Goal: Task Accomplishment & Management: Complete application form

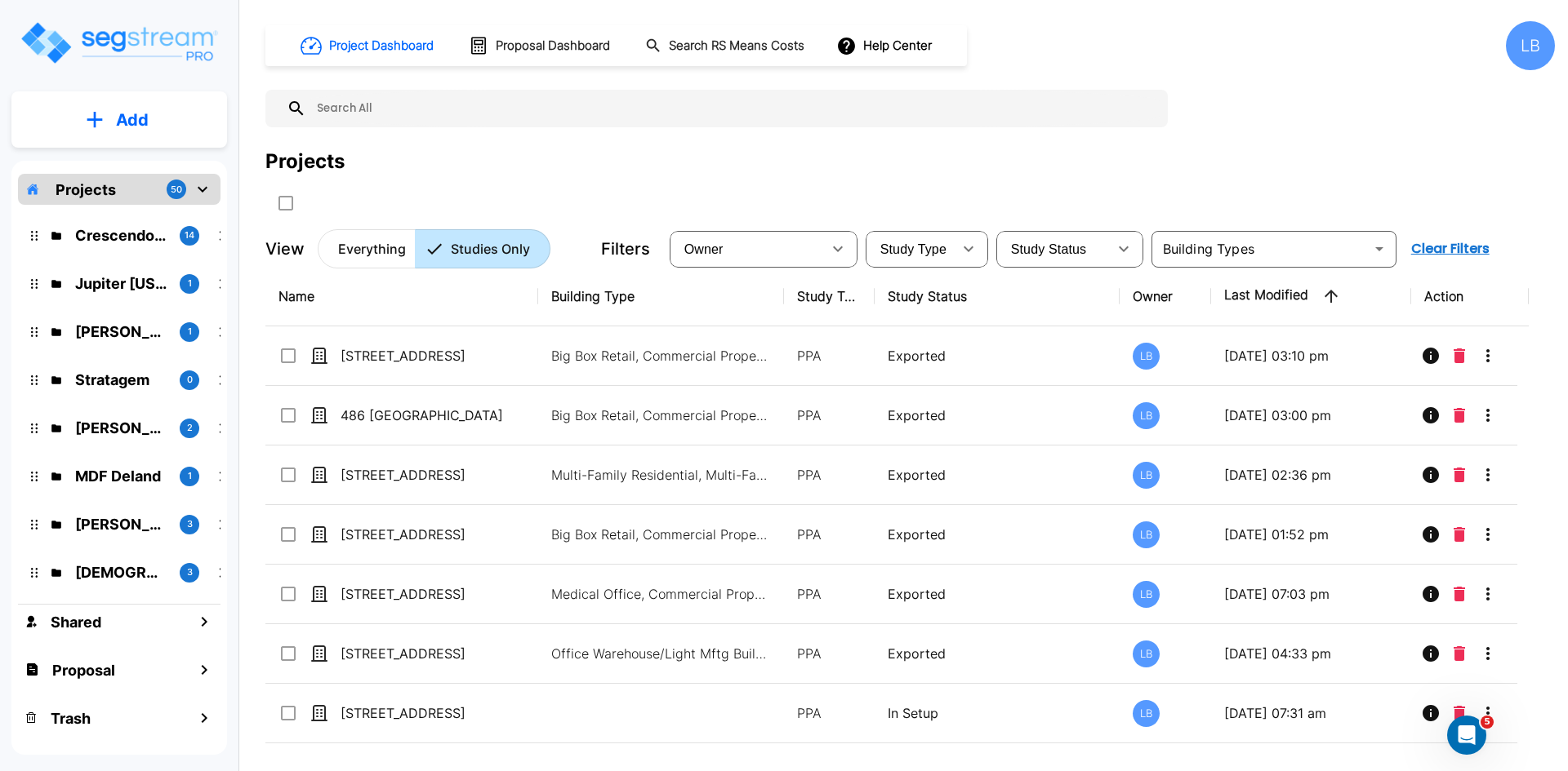
click at [112, 124] on button "Add" at bounding box center [119, 120] width 216 height 47
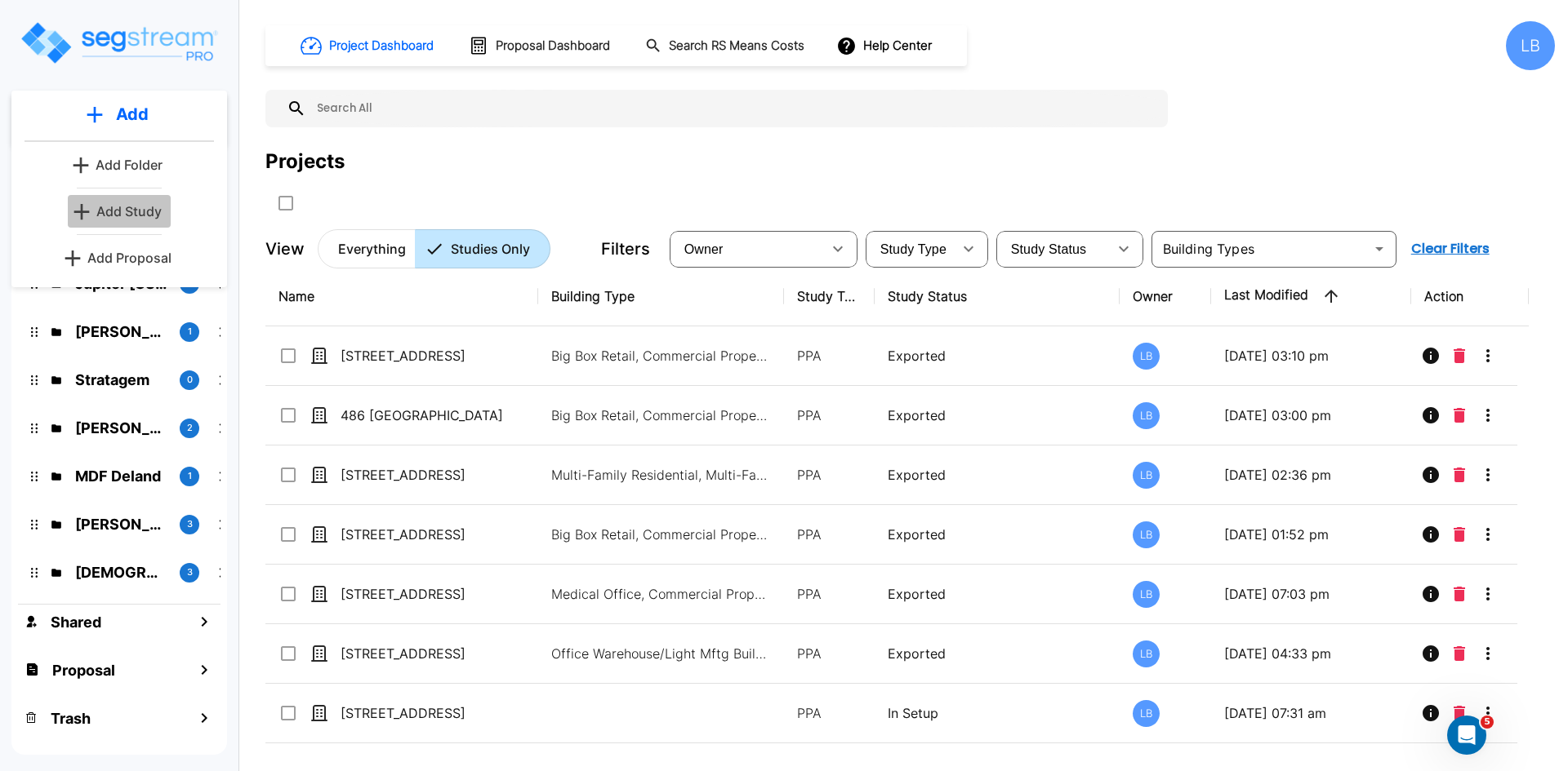
click at [126, 214] on p "Add Study" at bounding box center [129, 211] width 65 height 20
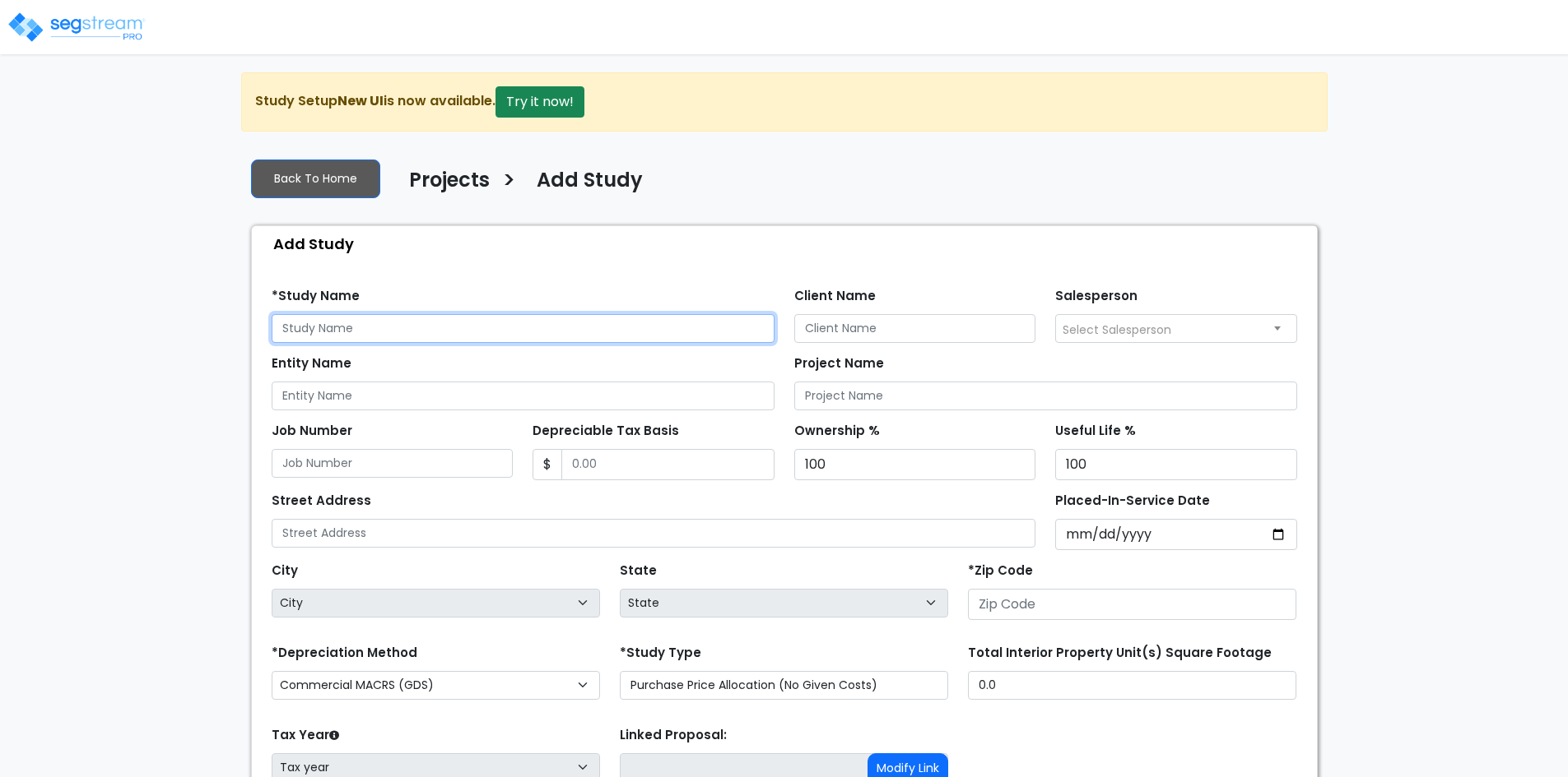
click at [311, 330] on input "text" at bounding box center [523, 329] width 503 height 29
type input "[STREET_ADDRESS]"
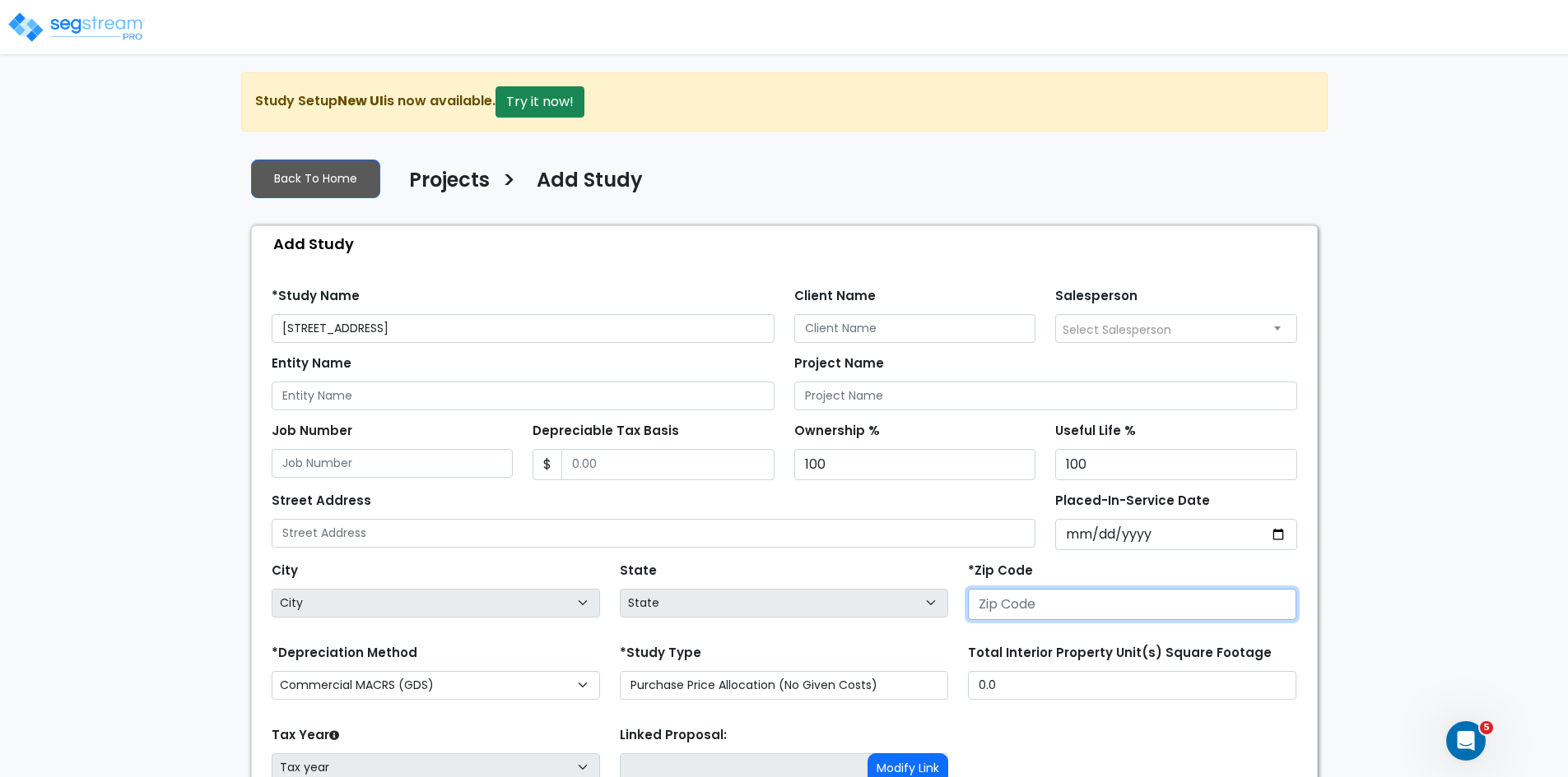
click at [995, 608] on input "number" at bounding box center [1132, 604] width 329 height 31
type input "4"
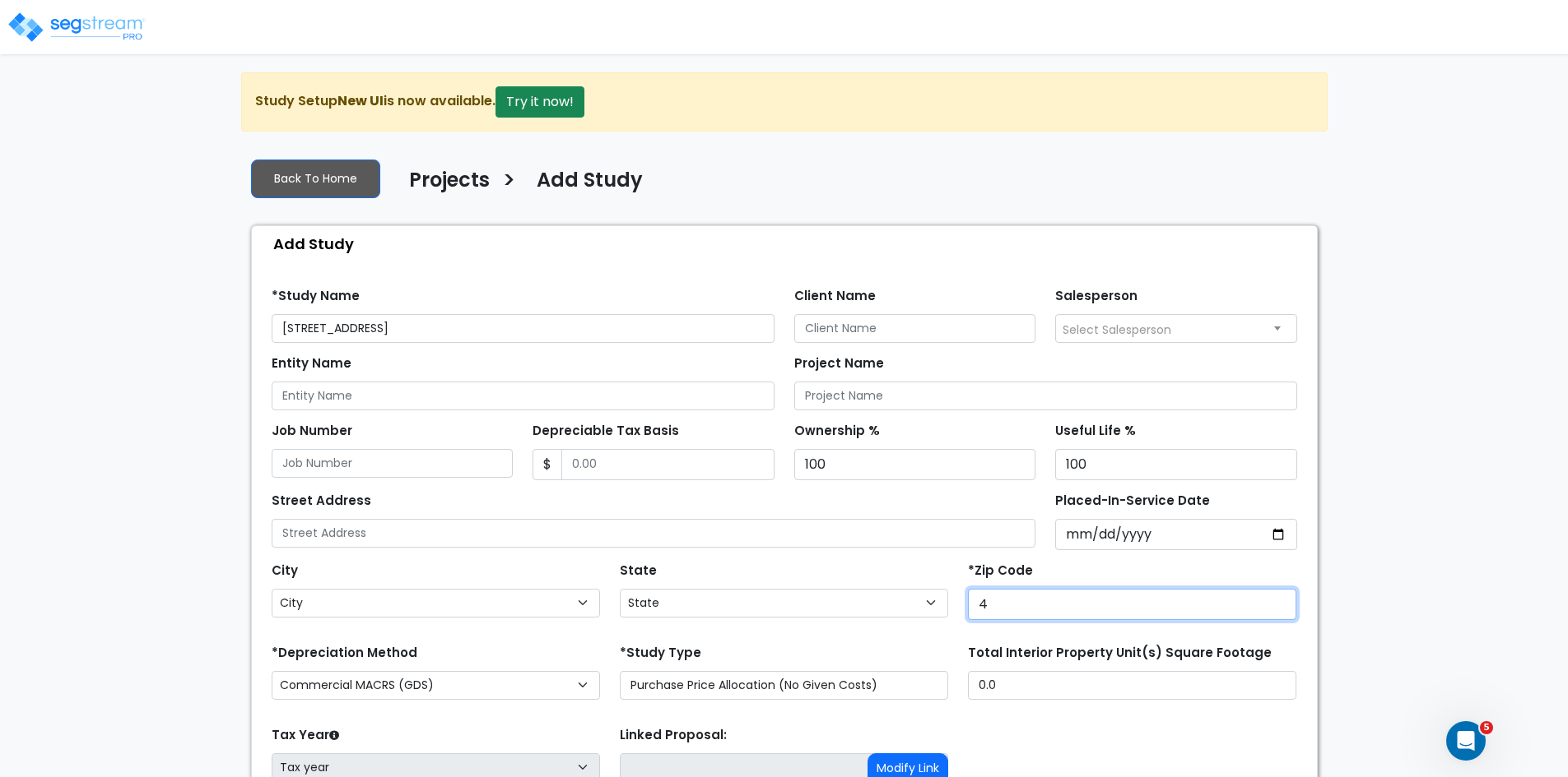
select select "KY"
type input "43"
select select "OH"
type input "43710"
select select
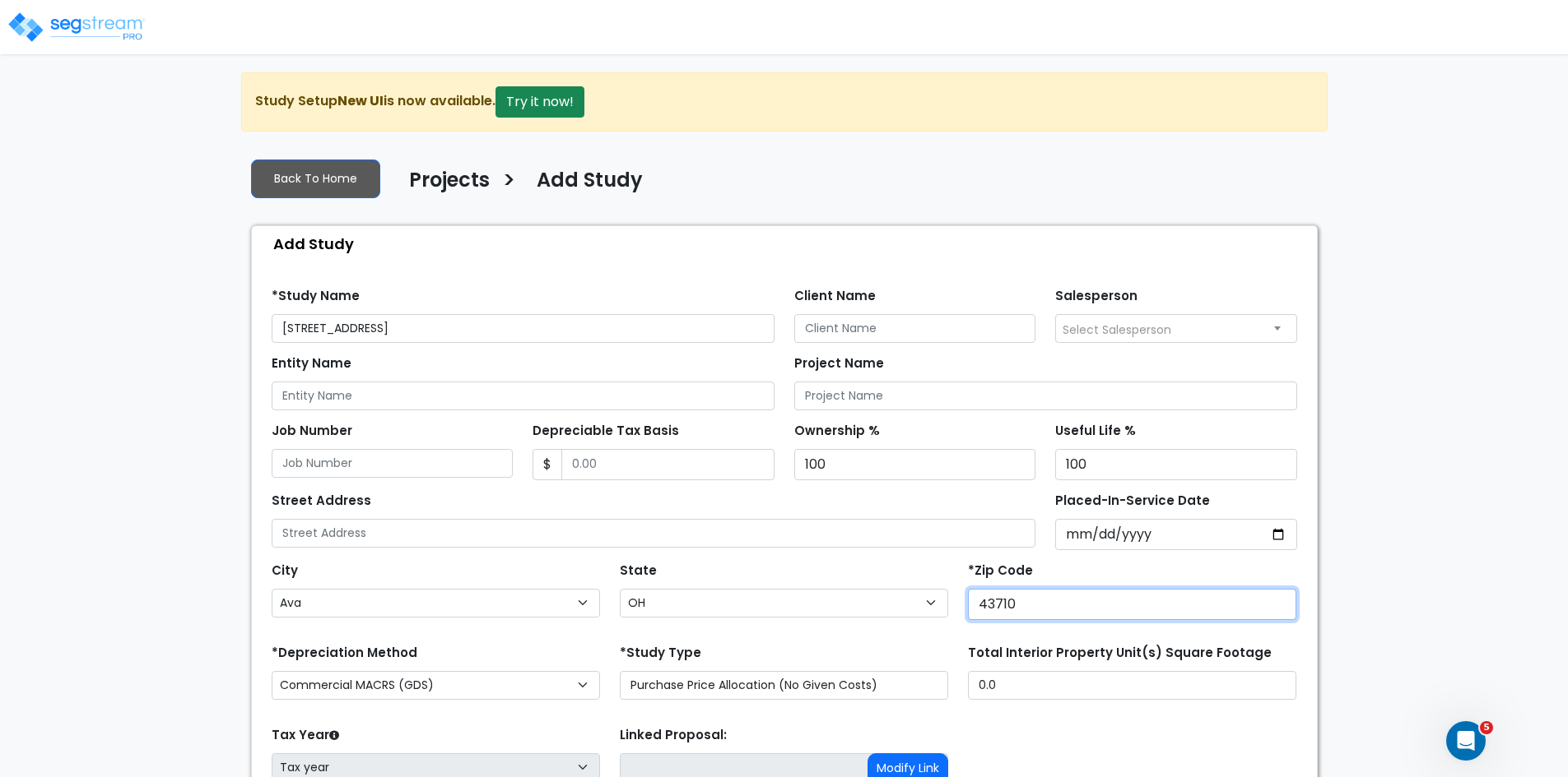
select select
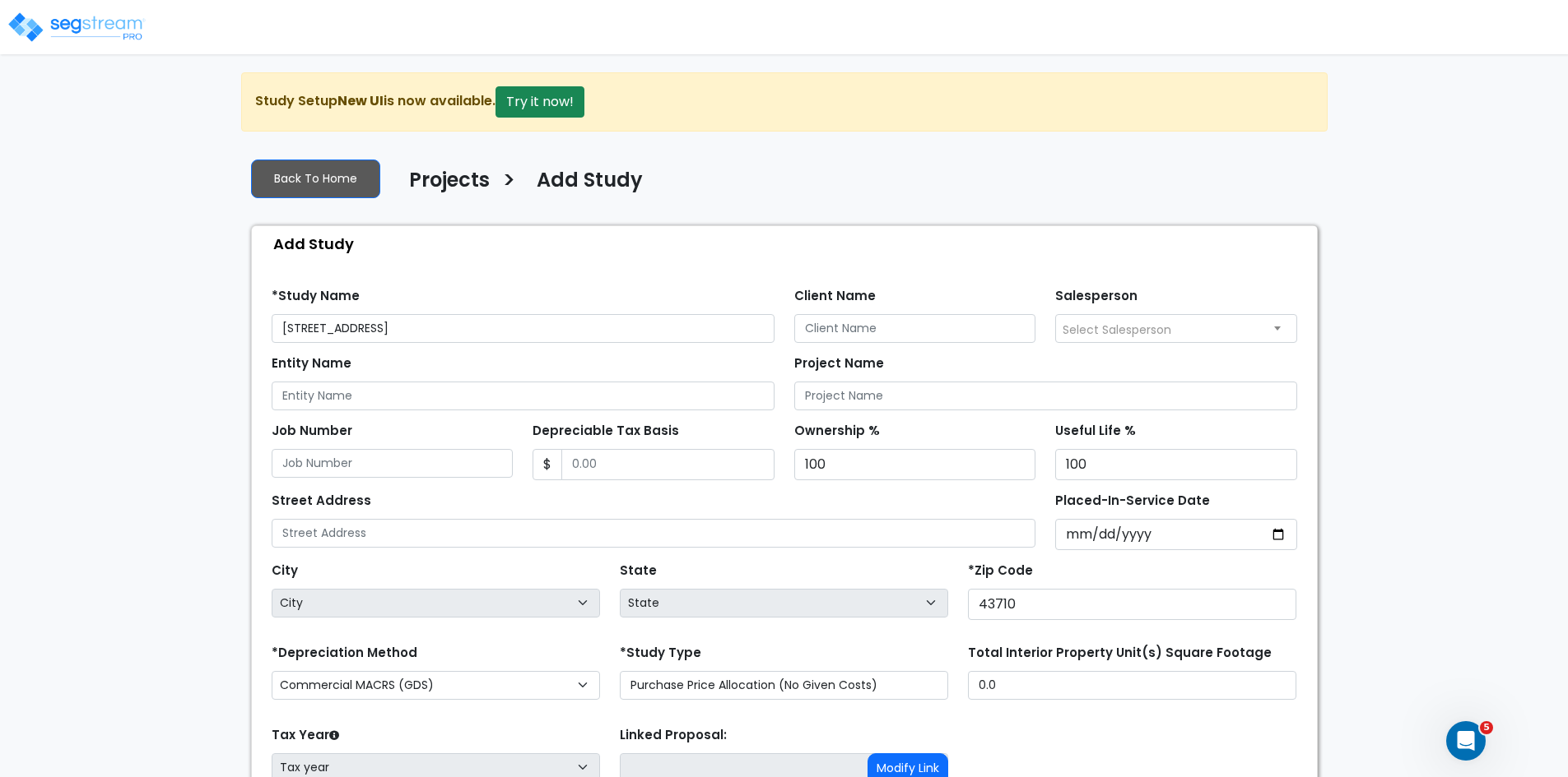
click at [751, 564] on div "State State National Average AB AK AL AR AZ [GEOGRAPHIC_DATA] CA CO CT DC DE FL…" at bounding box center [784, 592] width 348 height 66
click at [1030, 608] on input "43710" at bounding box center [1132, 604] width 329 height 31
type input "437"
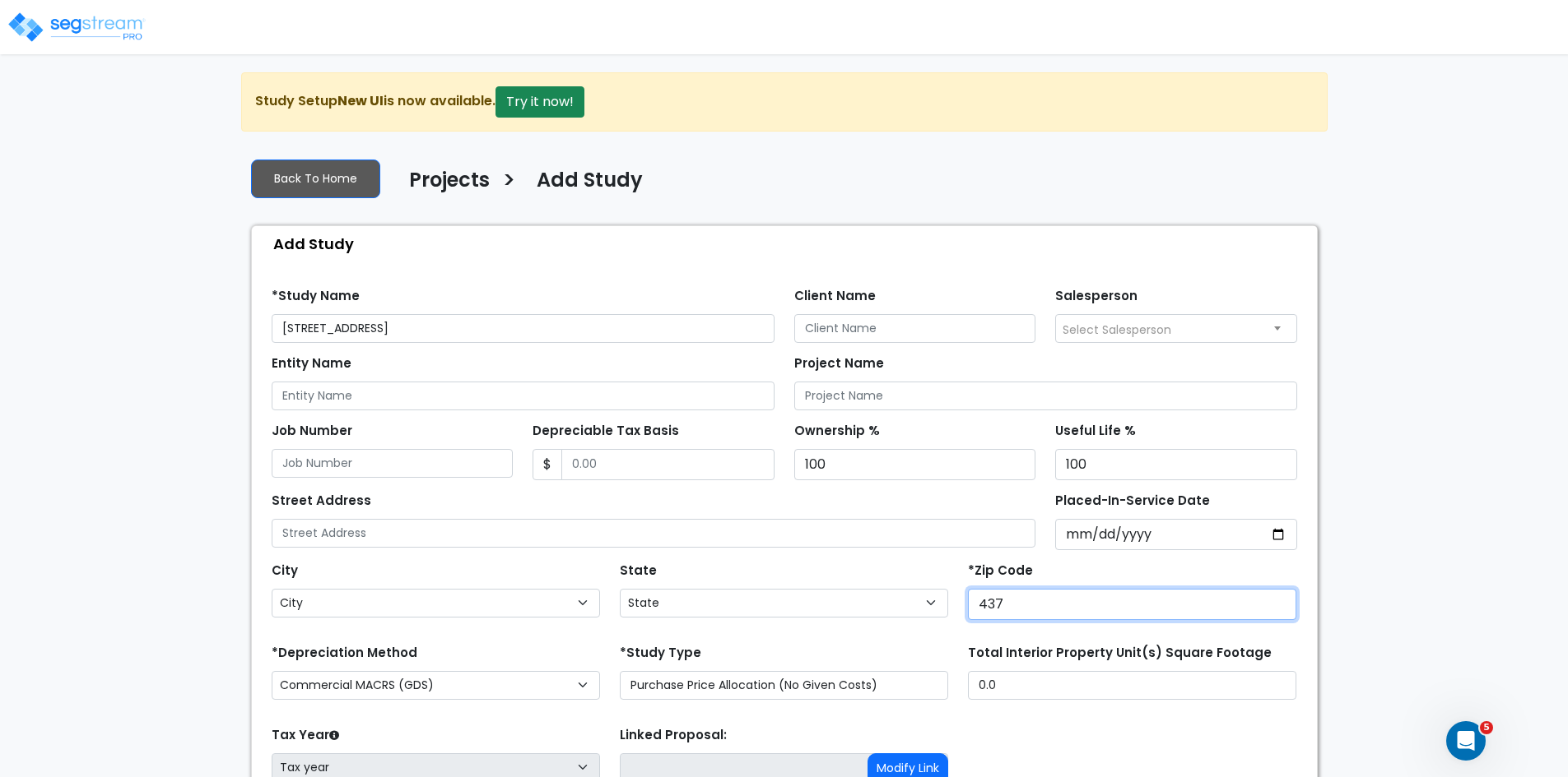
select select "OH"
type input "43017"
click at [917, 576] on div "State State National Average AB AK AL AR AZ [GEOGRAPHIC_DATA] CA CO CT DC DE FL…" at bounding box center [784, 592] width 348 height 66
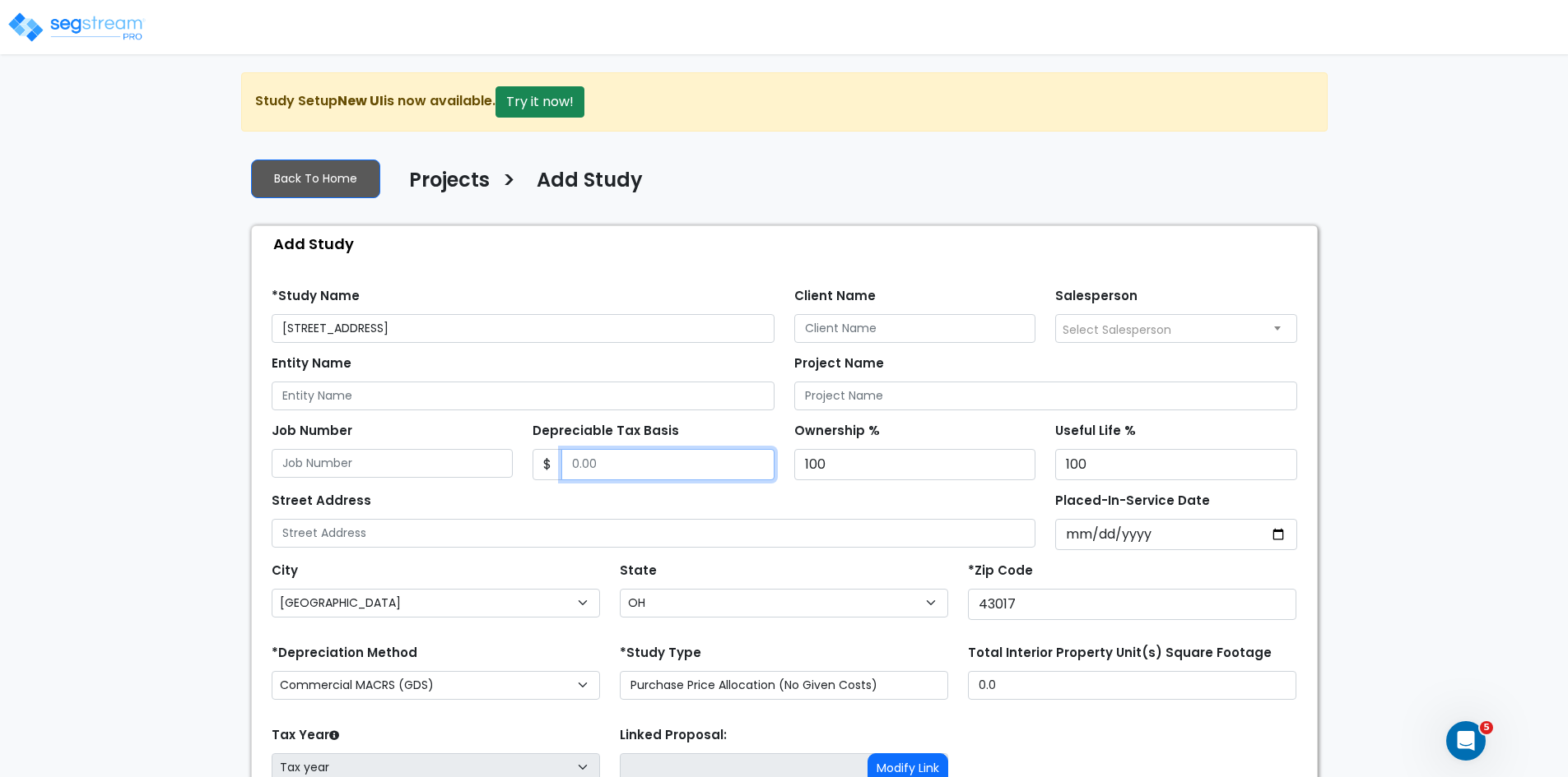
click at [710, 455] on input "Depreciable Tax Basis" at bounding box center [668, 464] width 214 height 31
type input "701,647"
click at [1076, 541] on input "Placed-In-Service Date" at bounding box center [1176, 534] width 242 height 31
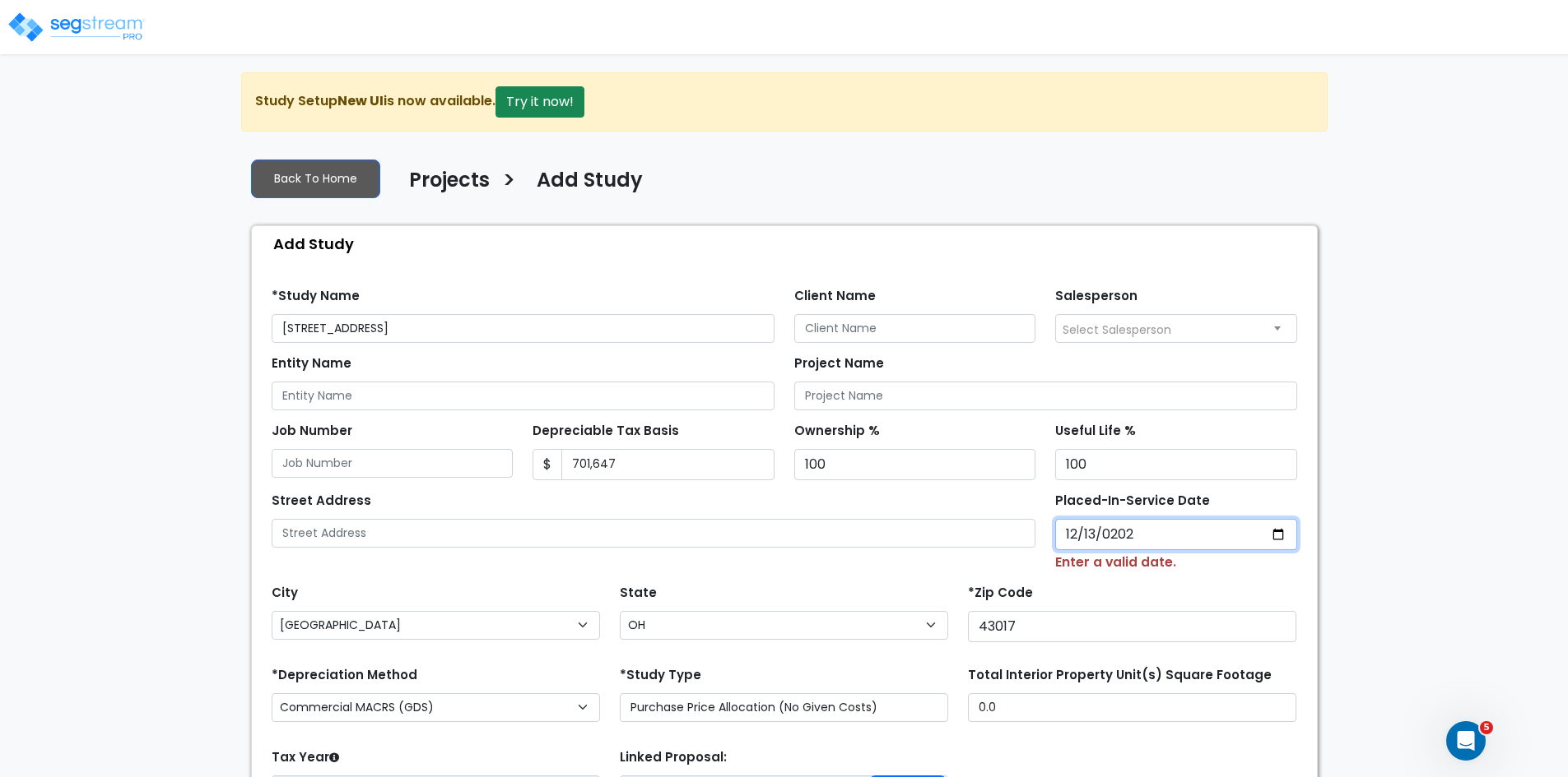
type input "[DATE]"
select select "2024"
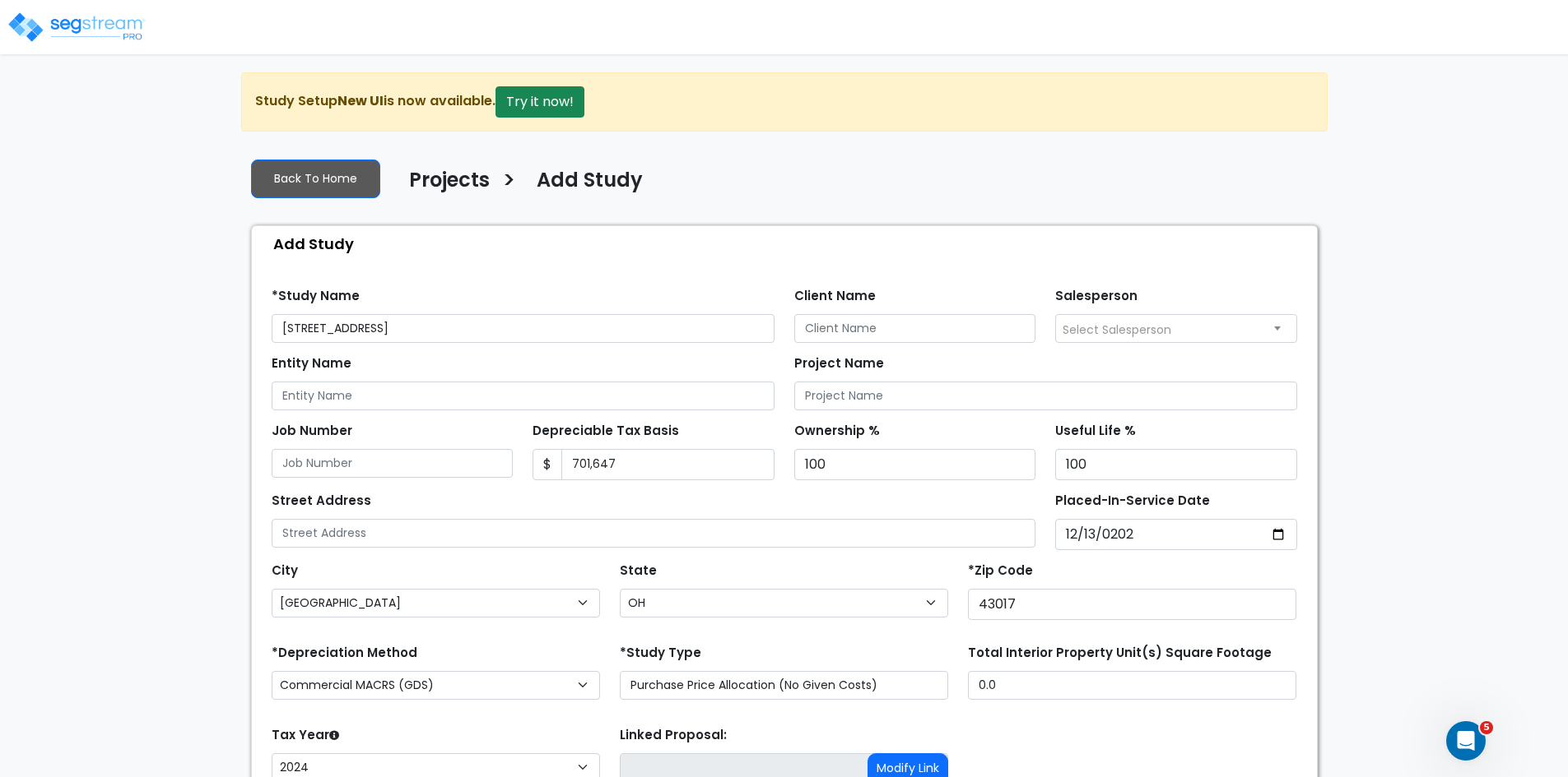
click at [1058, 569] on div "*Zip Code 43017" at bounding box center [1132, 590] width 329 height 62
click at [519, 455] on div "Job Number" at bounding box center [392, 449] width 261 height 62
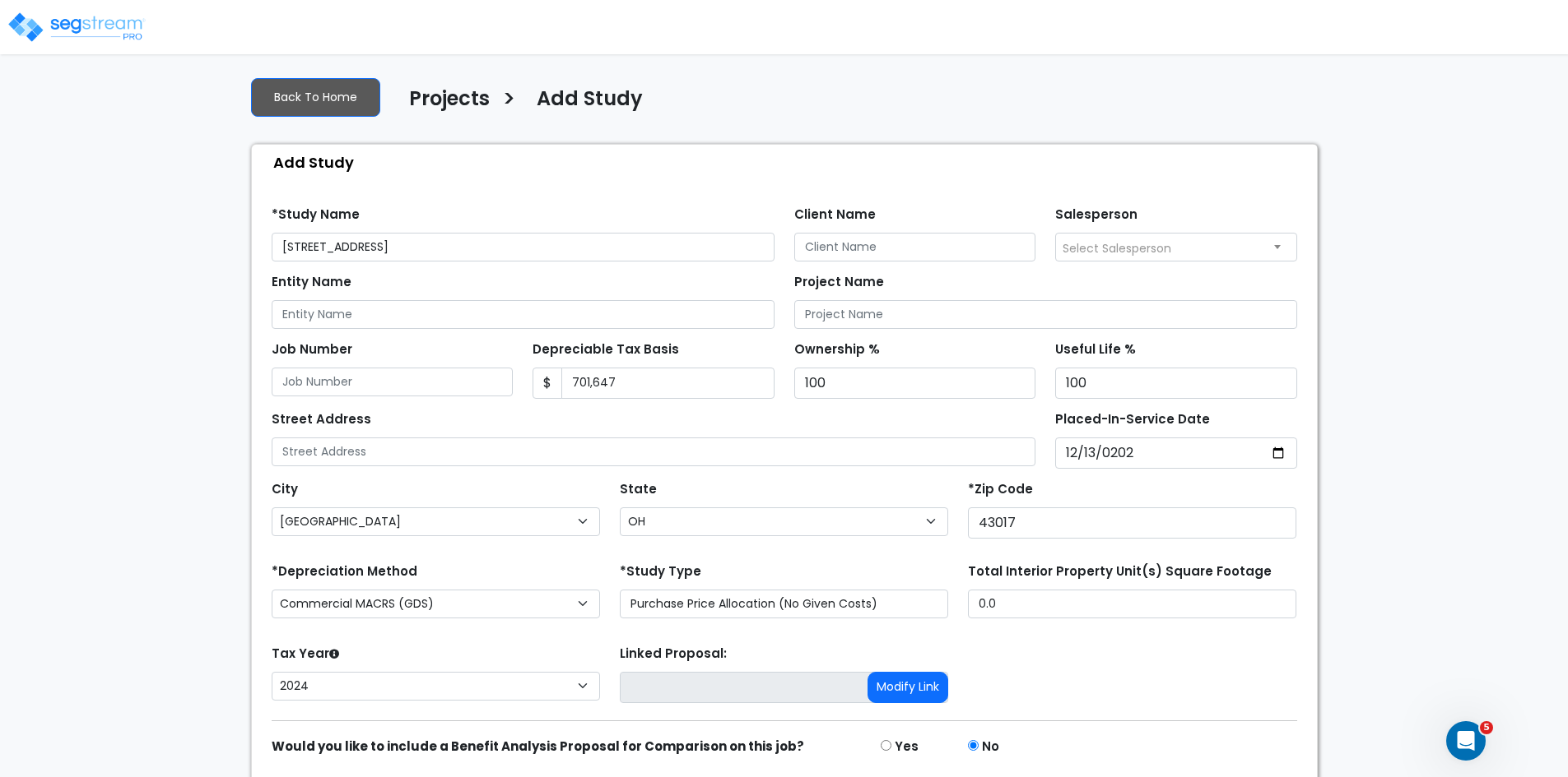
scroll to position [84, 0]
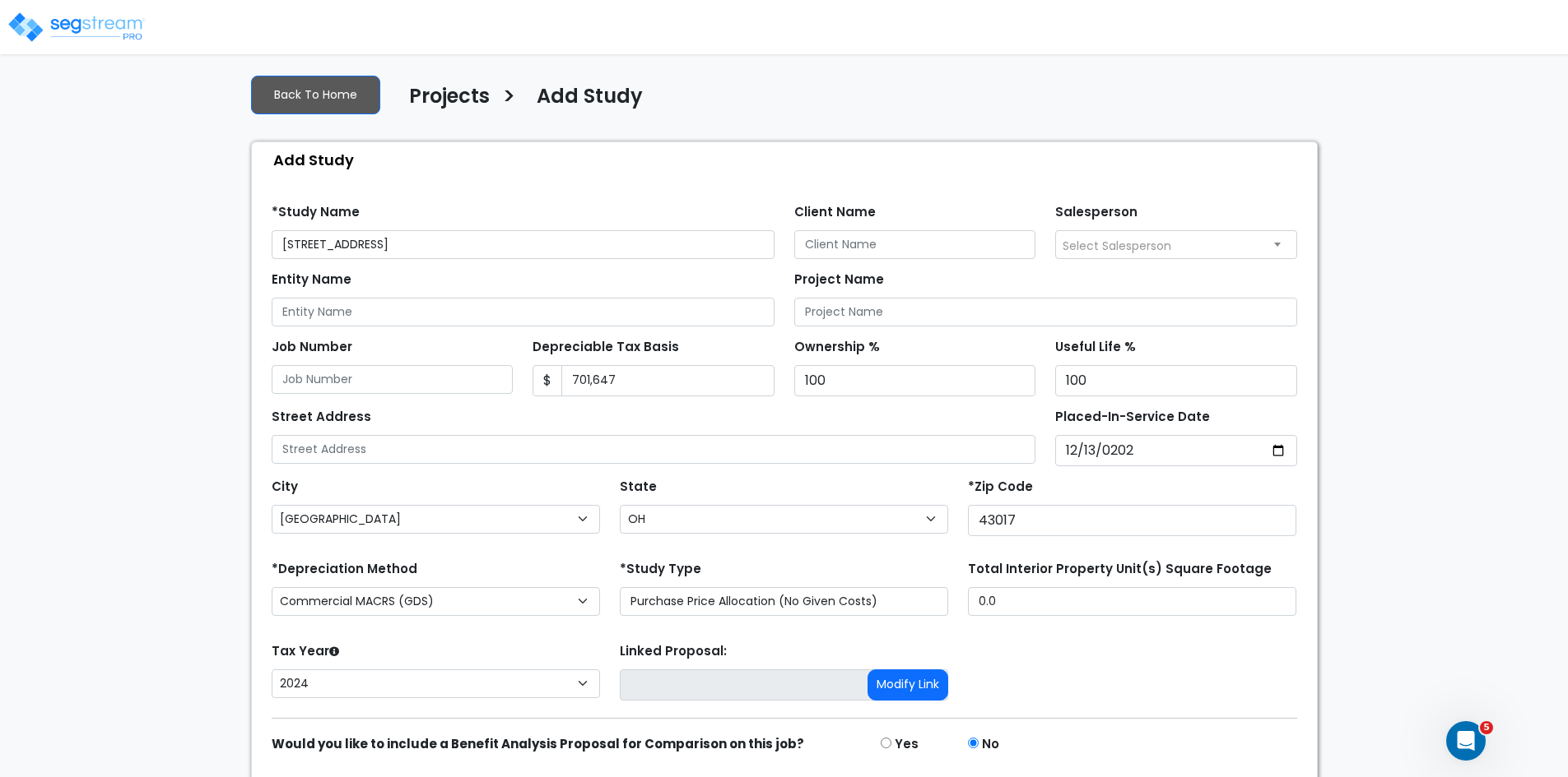
click at [658, 417] on div "Street Address" at bounding box center [654, 433] width 764 height 59
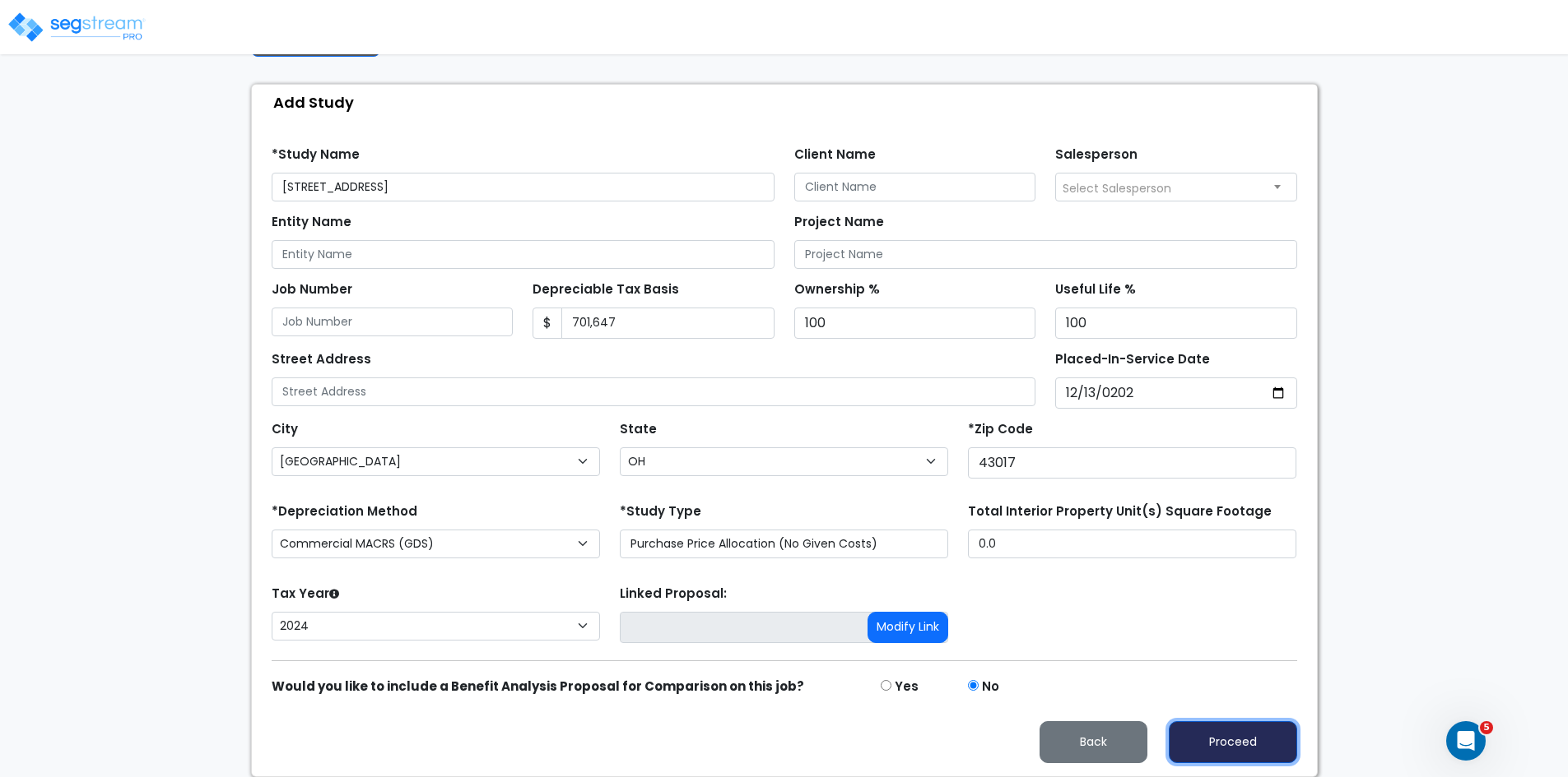
click at [1248, 735] on button "Proceed" at bounding box center [1233, 742] width 128 height 42
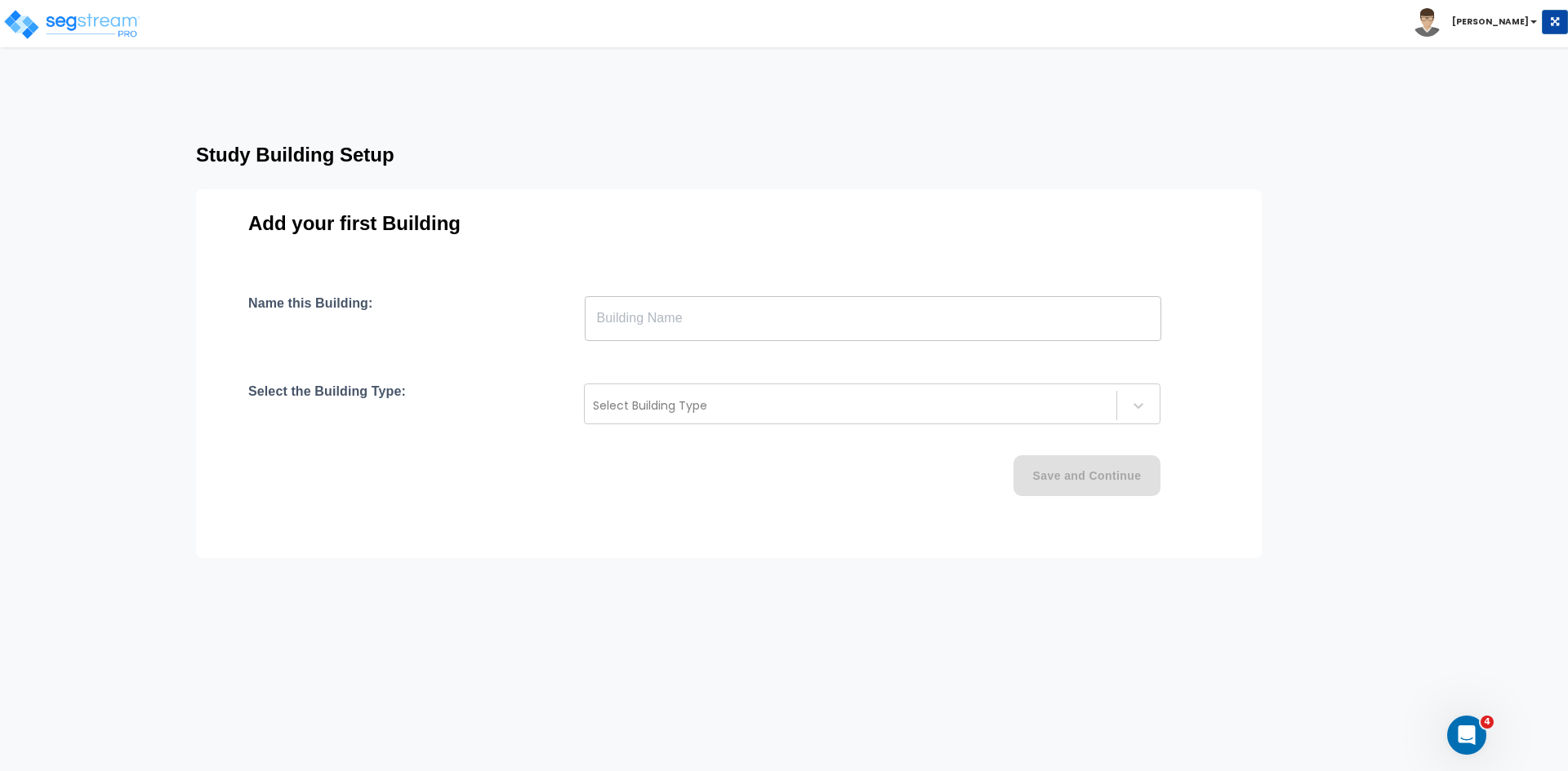
click at [840, 316] on input "text" at bounding box center [873, 318] width 576 height 46
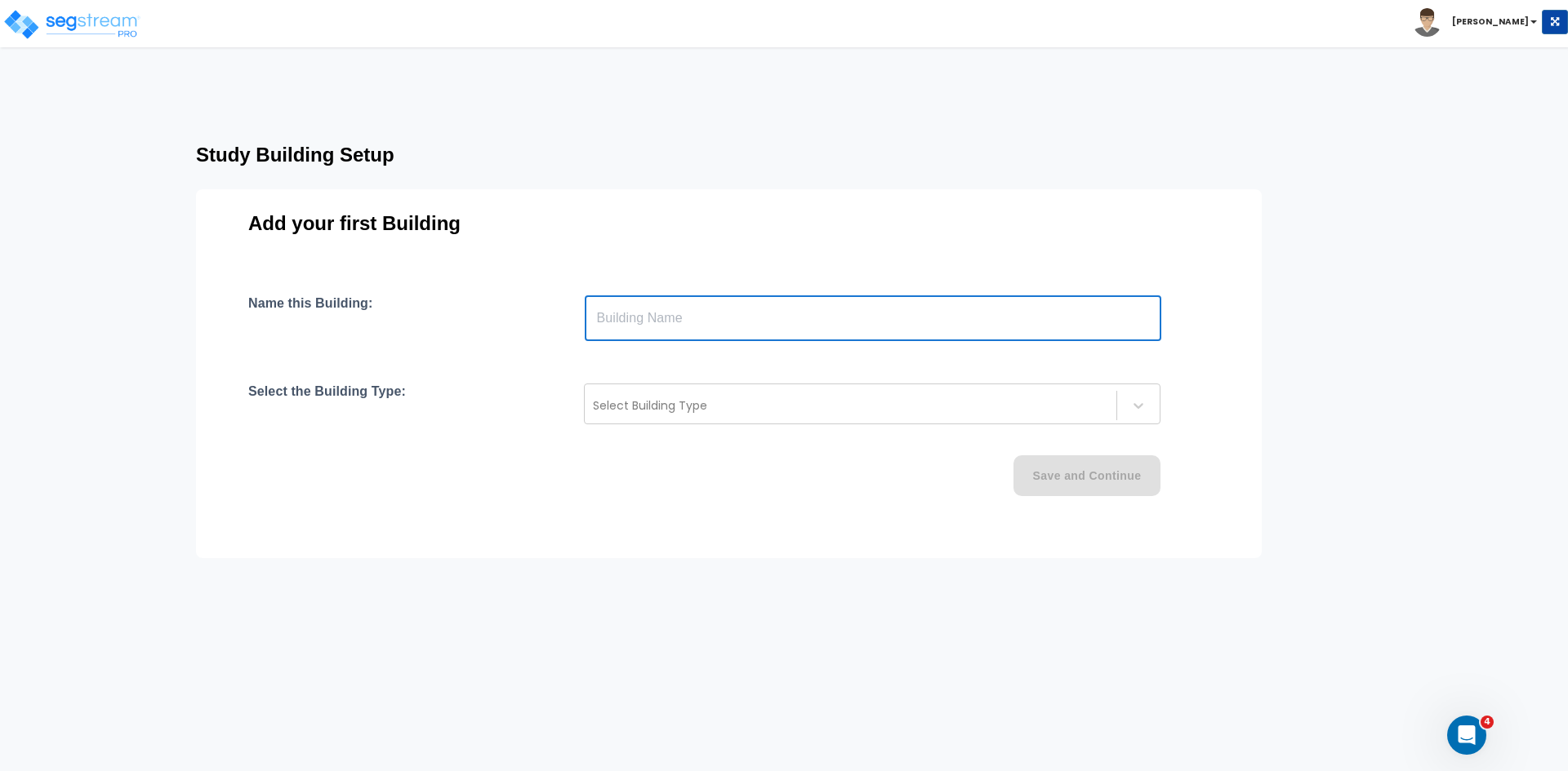
type input "Building"
click at [655, 407] on div at bounding box center [850, 405] width 515 height 20
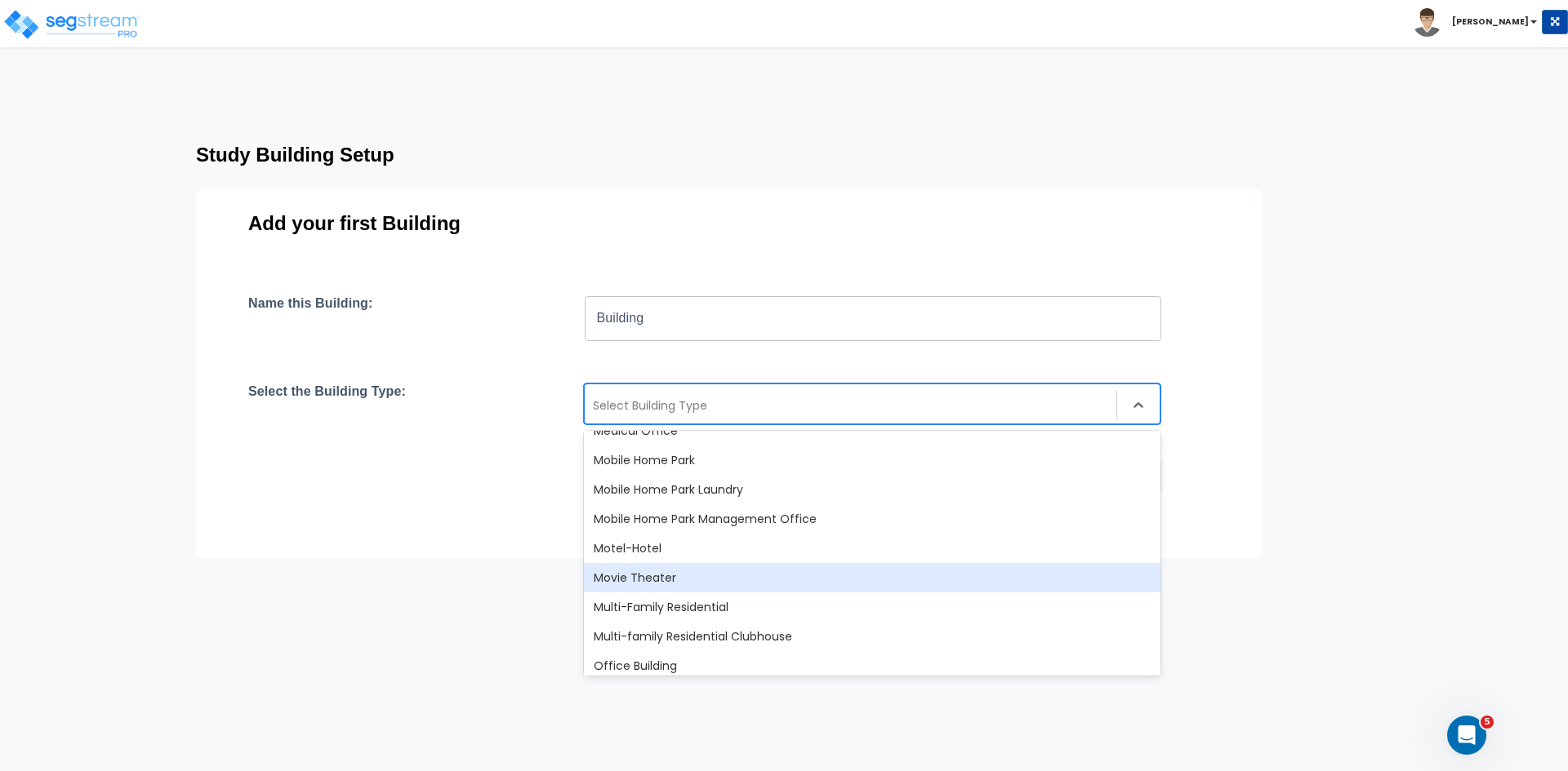
scroll to position [1005, 0]
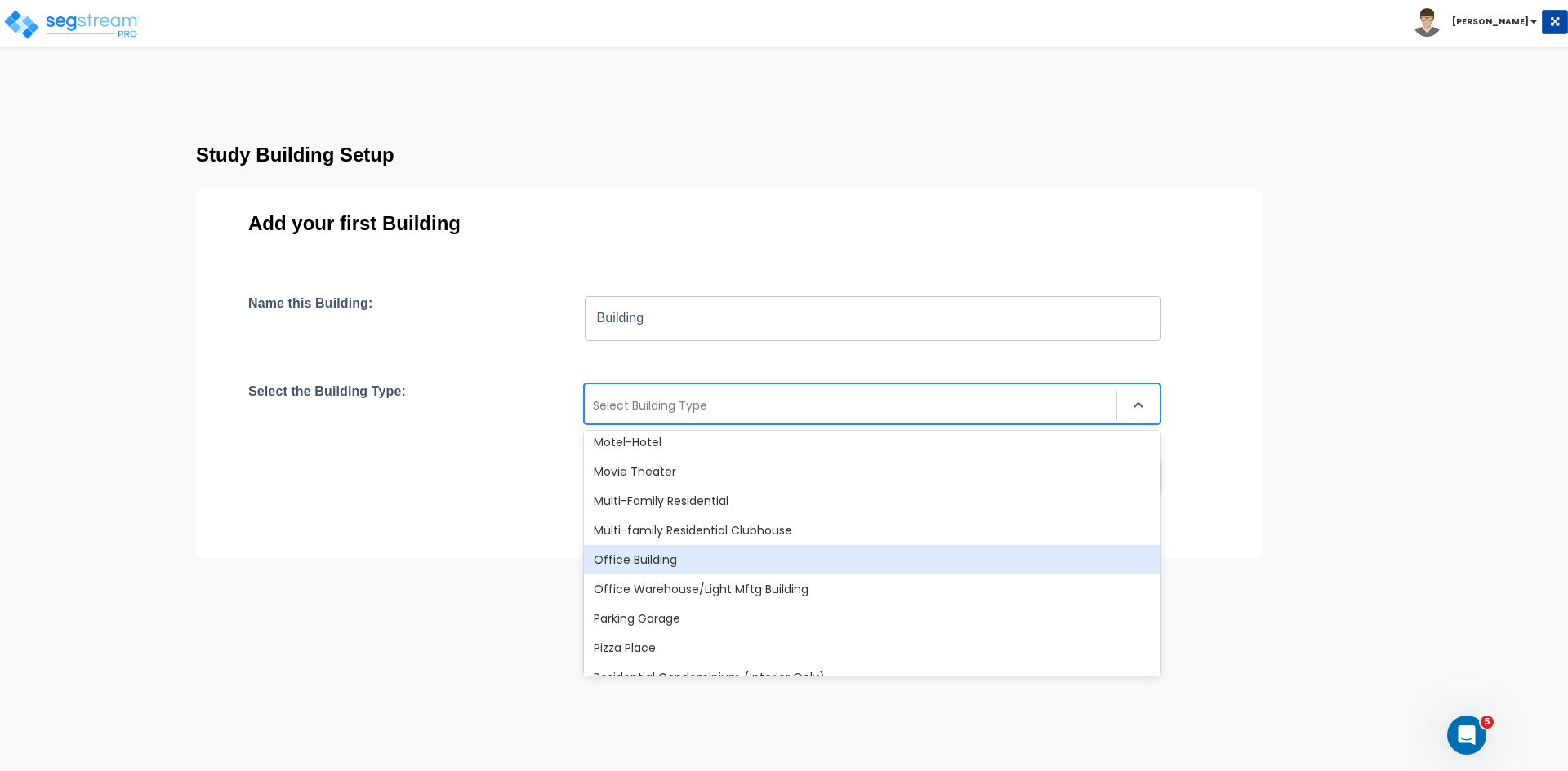
click at [665, 559] on div "Office Building" at bounding box center [872, 560] width 576 height 30
